Goal: Information Seeking & Learning: Understand process/instructions

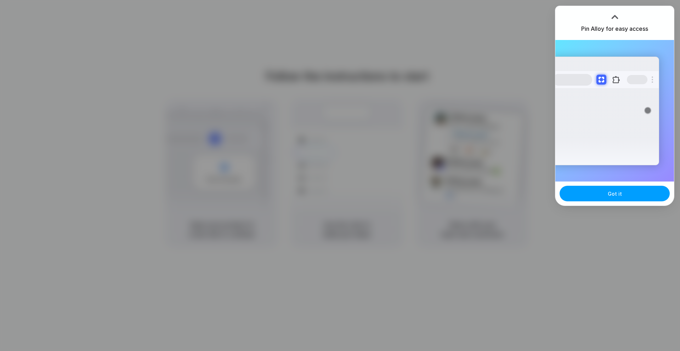
click at [614, 194] on span "Got it" at bounding box center [615, 193] width 14 height 7
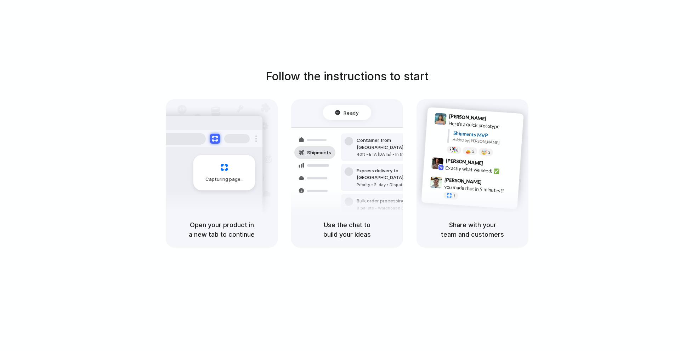
click at [632, 16] on div "Follow the instructions to start Capturing page Open your product in a new tab …" at bounding box center [347, 182] width 694 height 365
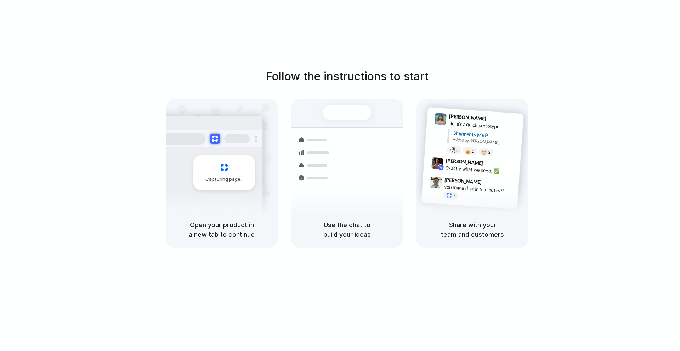
click at [614, 23] on div "Follow the instructions to start Capturing page Open your product in a new tab …" at bounding box center [347, 182] width 694 height 365
